Goal: Information Seeking & Learning: Learn about a topic

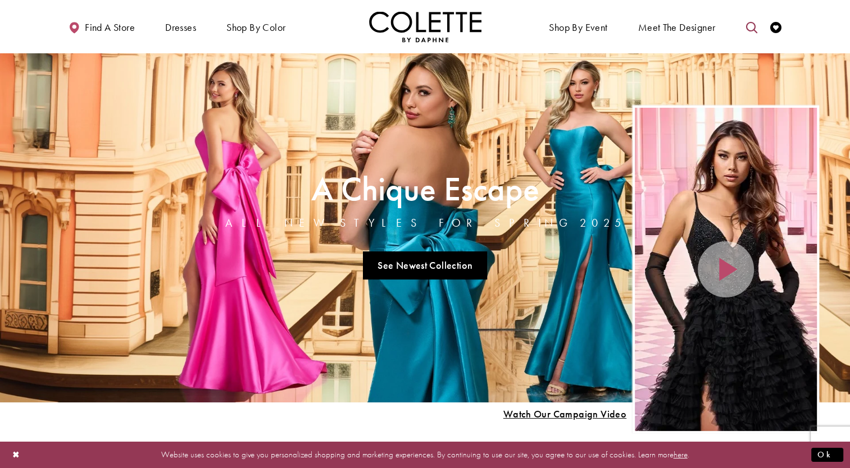
click at [749, 26] on icon "Toggle search" at bounding box center [750, 27] width 11 height 11
click at [747, 28] on icon "Submit Search" at bounding box center [751, 28] width 8 height 8
click at [718, 30] on input "Search" at bounding box center [693, 27] width 135 height 17
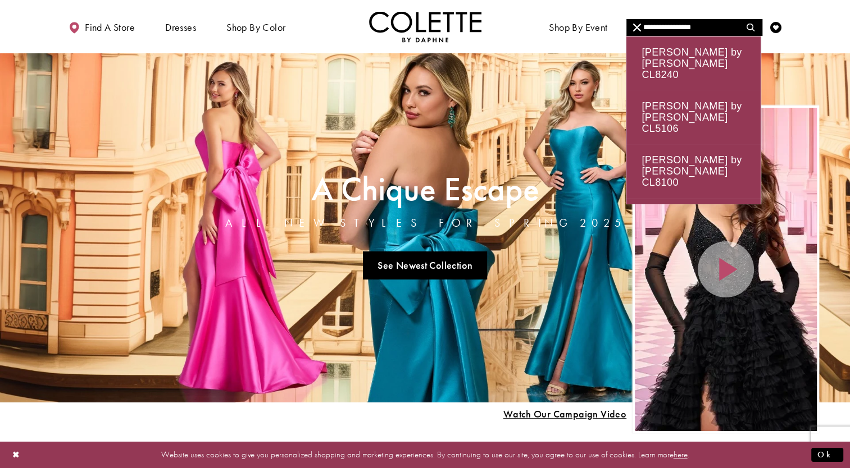
type input "**********"
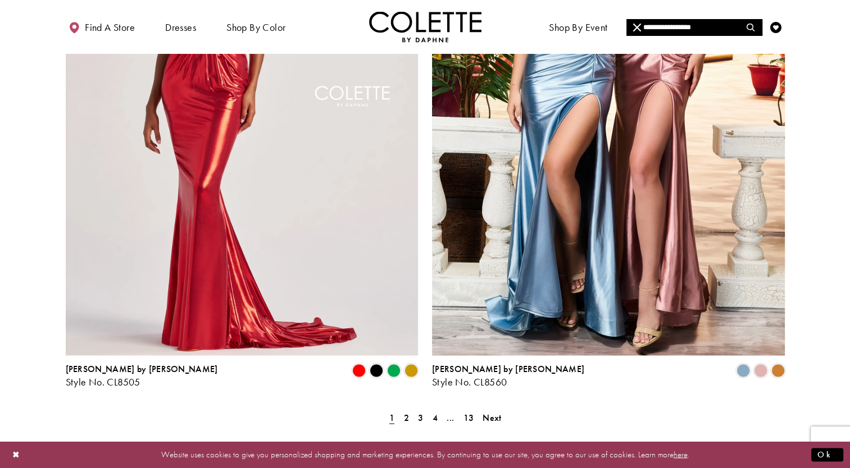
scroll to position [1958, 0]
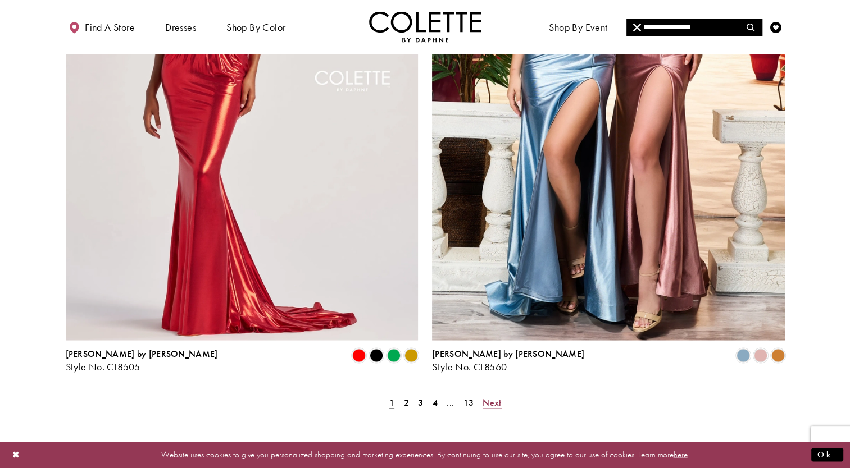
click at [491, 397] on span "Next" at bounding box center [492, 403] width 19 height 12
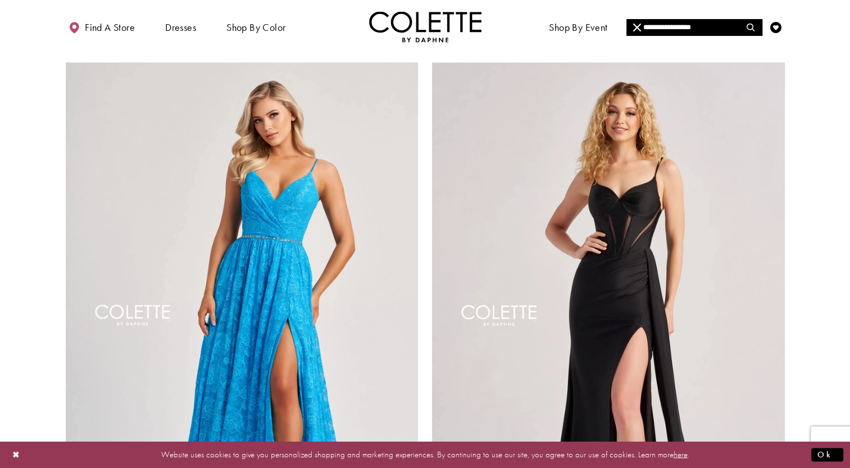
scroll to position [2118, 0]
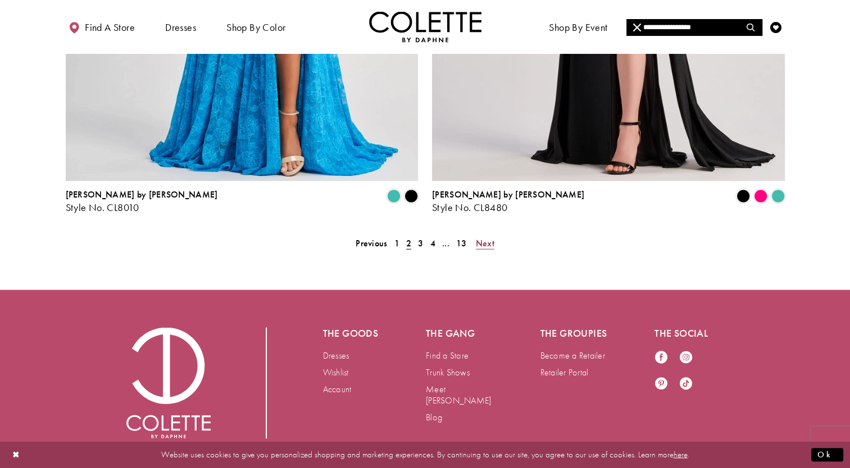
click at [490, 237] on span "Next" at bounding box center [485, 243] width 19 height 12
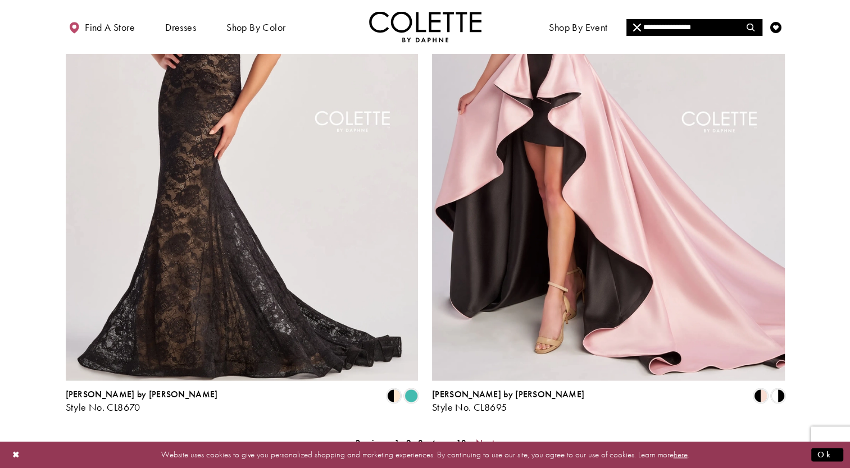
scroll to position [2006, 0]
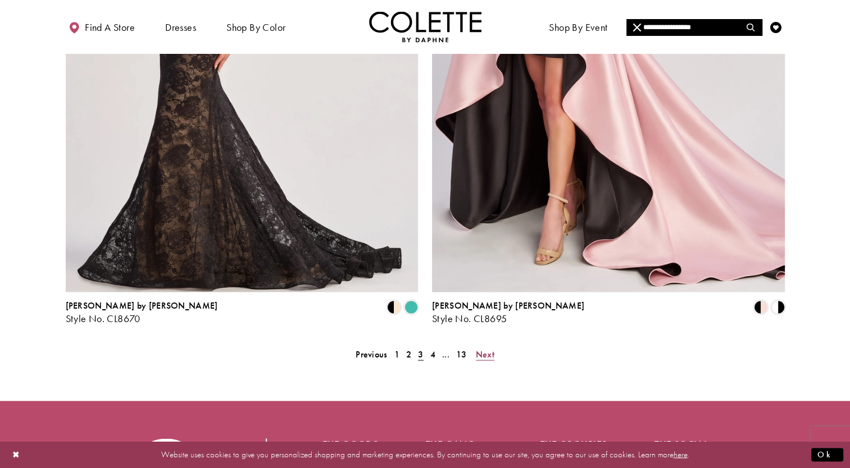
click at [486, 348] on span "Next" at bounding box center [485, 354] width 19 height 12
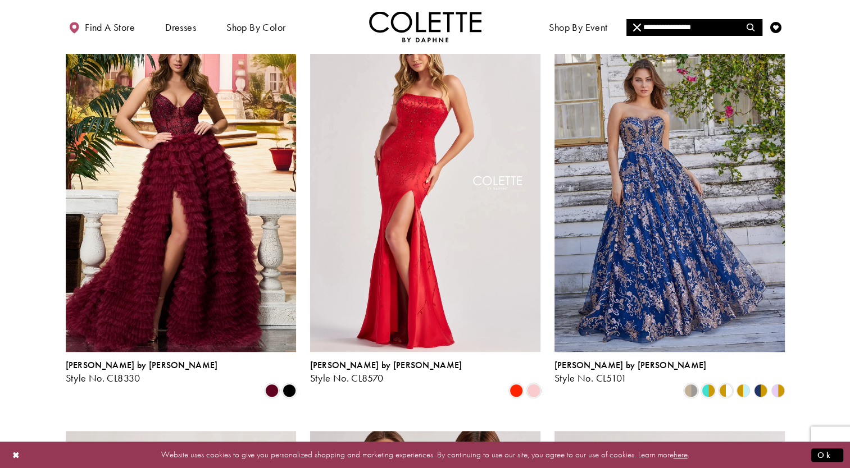
scroll to position [1260, 0]
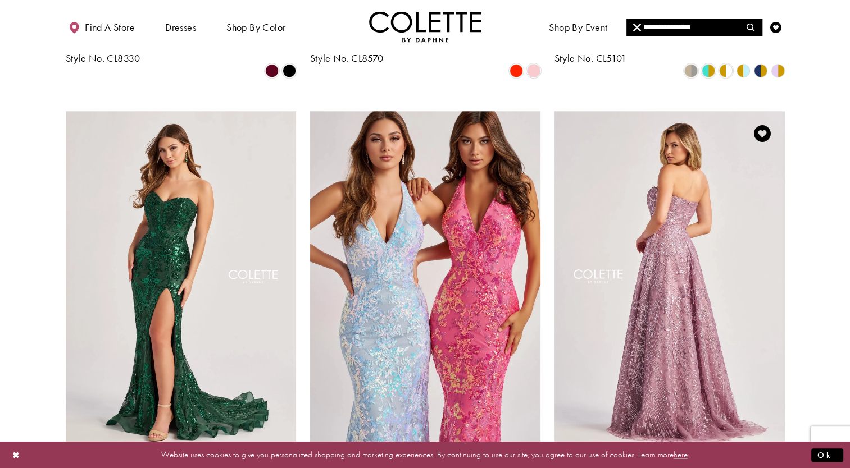
click at [689, 246] on img "Visit Colette by Daphne Style No. CL8625 Page" at bounding box center [669, 278] width 230 height 335
